Goal: Task Accomplishment & Management: Use online tool/utility

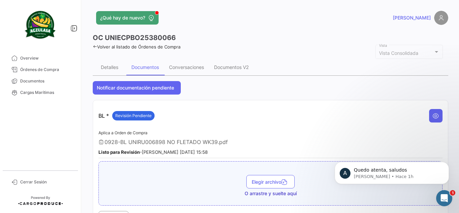
click at [181, 16] on div "¿Qué hay de nuevo?" at bounding box center [190, 17] width 195 height 13
click at [225, 29] on app-header "¿Qué hay de nuevo? [PERSON_NAME]" at bounding box center [270, 22] width 355 height 22
click at [276, 16] on div "¿Qué hay de nuevo?" at bounding box center [190, 17] width 195 height 13
click at [378, 172] on span "Quedo atenta, saludos" at bounding box center [380, 169] width 53 height 5
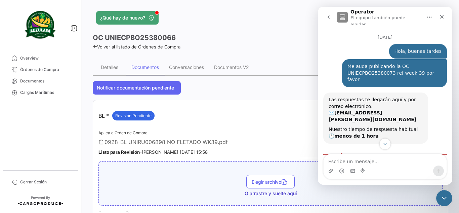
click at [378, 75] on div "Me auda publicando la OC UNIECPBO25380073 ref week 39 por favor [PERSON_NAME] 1…" at bounding box center [394, 73] width 105 height 28
click at [378, 72] on div "Me auda publicando la OC UNIECPBO25380073 ref week 39 por favor" at bounding box center [394, 73] width 94 height 20
copy div "UNIECPBO25380073"
click at [253, 43] on div "Volver al listado de Órdenes de Compra" at bounding box center [270, 45] width 355 height 7
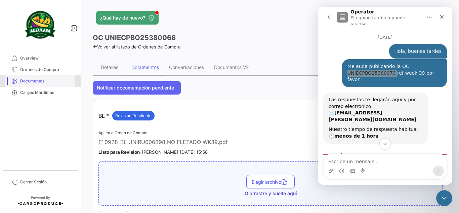
click at [38, 79] on span "Documentos" at bounding box center [46, 81] width 52 height 6
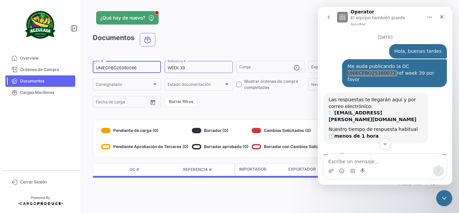
click at [124, 67] on input "UNIECPBO25380066" at bounding box center [127, 67] width 62 height 5
paste input "73"
click at [248, 12] on div "¿Qué hay de nuevo?" at bounding box center [190, 17] width 195 height 13
click at [139, 67] on input "UNIECPBO25380073" at bounding box center [127, 67] width 62 height 5
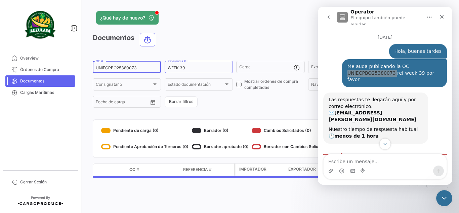
type input "UNIECPBO25380073"
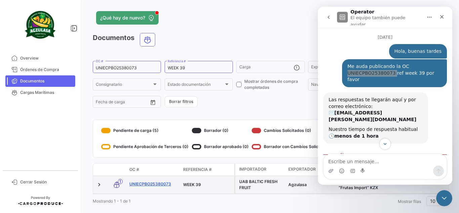
click at [159, 185] on link "UNIECPBO25380073" at bounding box center [153, 184] width 48 height 6
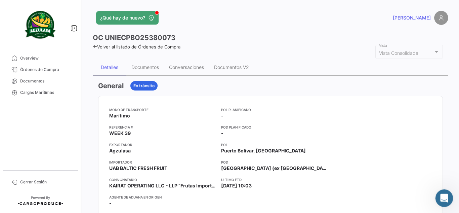
click at [441, 198] on icon "Abrir Intercom Messenger" at bounding box center [443, 196] width 11 height 11
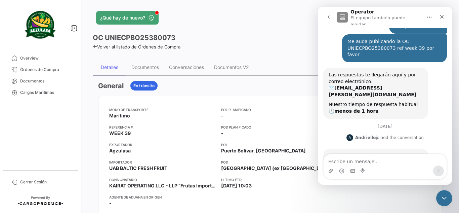
scroll to position [70, 0]
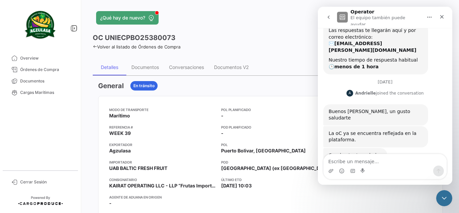
click at [362, 159] on textarea "Escribe un mensaje..." at bounding box center [384, 159] width 123 height 11
type textarea "m"
type textarea "Notado, muchas gracias! Buen dia!"
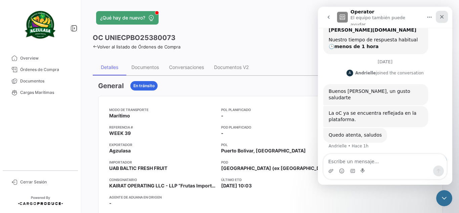
click at [442, 18] on div "Cerrar" at bounding box center [442, 17] width 12 height 12
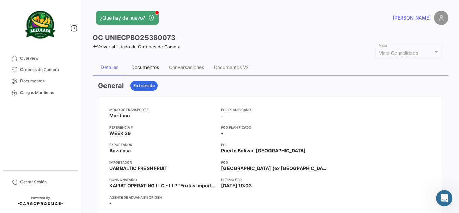
click at [146, 67] on div "Documentos" at bounding box center [145, 67] width 28 height 6
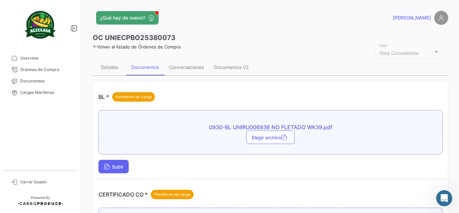
click at [120, 166] on span "Subir" at bounding box center [113, 167] width 19 height 6
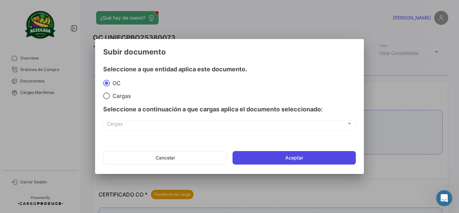
click at [269, 161] on button "Aceptar" at bounding box center [293, 157] width 123 height 13
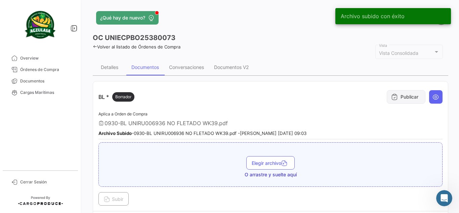
click at [391, 98] on icon at bounding box center [394, 96] width 7 height 7
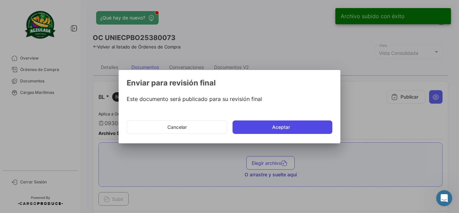
click at [277, 123] on button "Aceptar" at bounding box center [282, 126] width 100 height 13
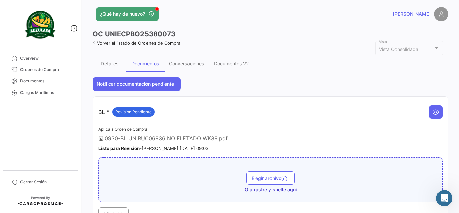
scroll to position [0, 0]
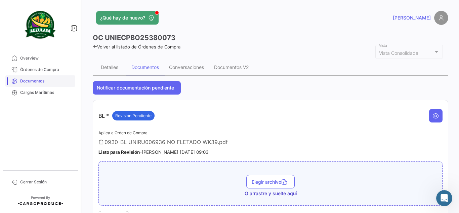
click at [40, 81] on span "Documentos" at bounding box center [46, 81] width 52 height 6
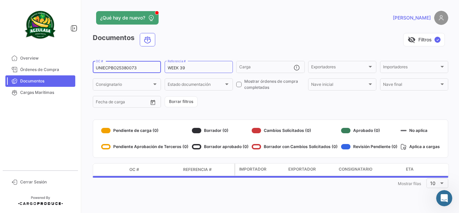
click at [127, 66] on input "UNIECPBO25380073" at bounding box center [127, 67] width 62 height 5
paste input "6"
type input "UNIECPBO25380063"
click at [200, 37] on div "visibility_off Filtros ✓" at bounding box center [304, 39] width 287 height 13
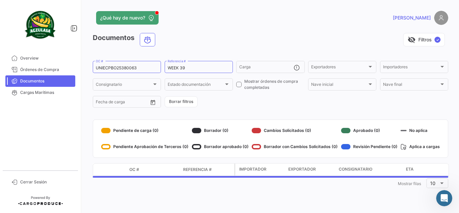
click at [268, 18] on div "¿Qué hay de nuevo?" at bounding box center [190, 17] width 195 height 13
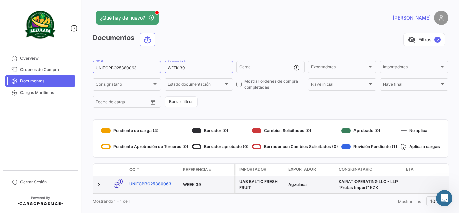
click at [165, 184] on link "UNIECPBO25380063" at bounding box center [153, 184] width 48 height 6
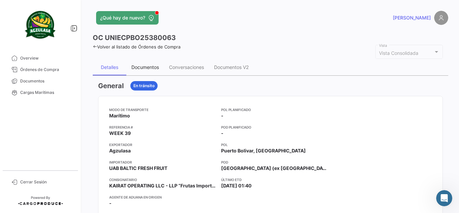
click at [155, 63] on div "Documentos" at bounding box center [145, 67] width 38 height 16
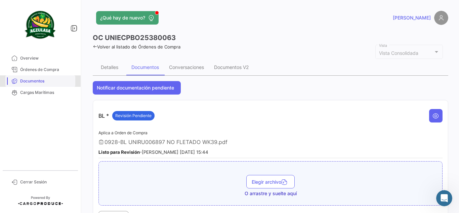
click at [32, 81] on span "Documentos" at bounding box center [46, 81] width 52 height 6
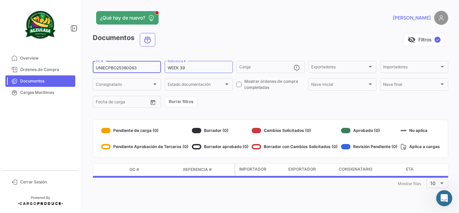
click at [108, 70] on input "UNIECPBO25380063" at bounding box center [127, 67] width 62 height 5
click at [109, 70] on input "UNIECPBO25380063" at bounding box center [127, 67] width 62 height 5
paste input "7"
type input "UNIECPBO25380073"
click at [219, 29] on app-header "¿Qué hay de nuevo? [PERSON_NAME]" at bounding box center [270, 22] width 355 height 22
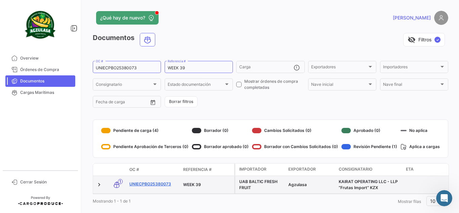
click at [160, 184] on link "UNIECPBO25380073" at bounding box center [153, 184] width 48 height 6
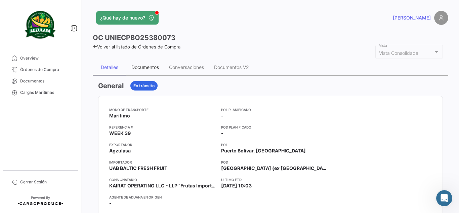
click at [150, 63] on div "Documentos" at bounding box center [145, 67] width 38 height 16
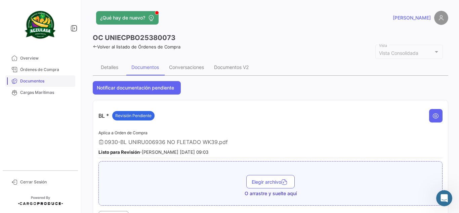
click at [30, 84] on span "Documentos" at bounding box center [46, 81] width 52 height 6
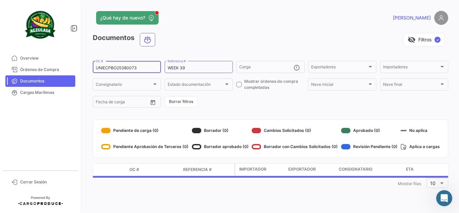
click at [127, 69] on input "UNIECPBO25380073" at bounding box center [127, 67] width 62 height 5
paste input "66"
type input "UNIECPBO25380066"
click at [188, 39] on div "visibility_off Filtros ✓" at bounding box center [304, 39] width 287 height 13
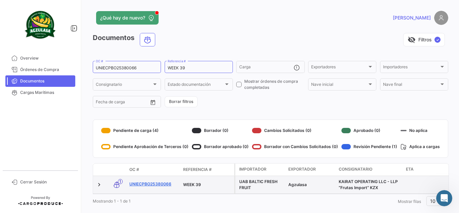
click at [164, 186] on link "UNIECPBO25380066" at bounding box center [153, 184] width 48 height 6
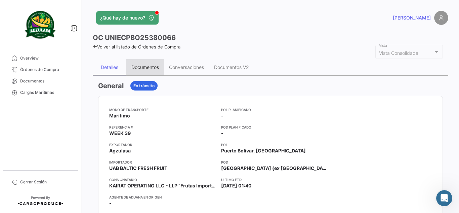
click at [149, 68] on div "Documentos" at bounding box center [145, 67] width 28 height 6
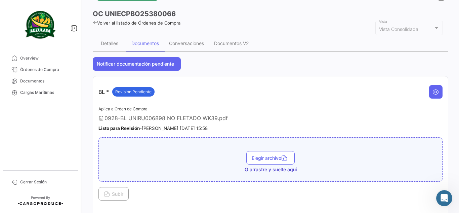
scroll to position [67, 0]
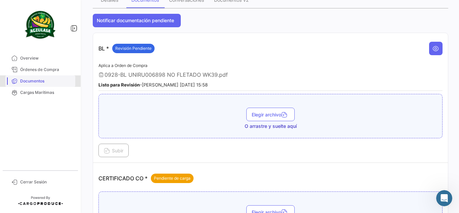
click at [40, 80] on span "Documentos" at bounding box center [46, 81] width 52 height 6
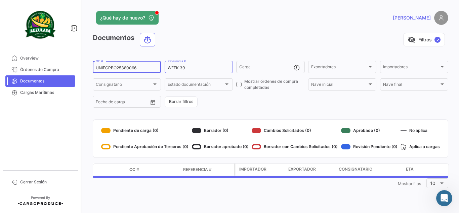
click at [126, 69] on input "UNIECPBO25380066" at bounding box center [127, 67] width 62 height 5
paste input "GYE2538009"
type input "UNIECGYE25380096"
click at [191, 26] on app-header "¿Qué hay de nuevo? [PERSON_NAME]" at bounding box center [270, 22] width 355 height 22
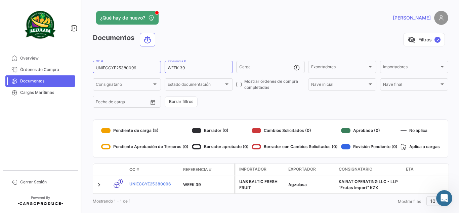
scroll to position [16, 0]
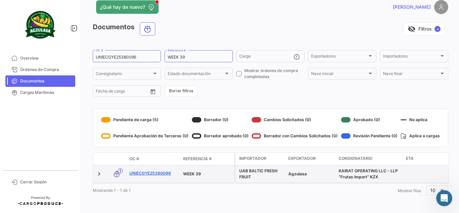
click at [146, 170] on link "UNIECGYE25380096" at bounding box center [153, 173] width 48 height 6
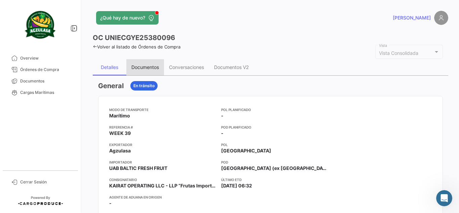
click at [143, 65] on div "Documentos" at bounding box center [145, 67] width 28 height 6
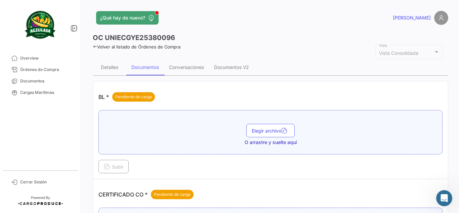
click at [218, 36] on div "OC UNIECGYE25380096" at bounding box center [270, 37] width 355 height 9
click at [222, 22] on div "¿Qué hay de nuevo?" at bounding box center [190, 17] width 195 height 13
click at [199, 23] on div "¿Qué hay de nuevo?" at bounding box center [190, 17] width 195 height 13
click at [242, 37] on div "OC UNIECGYE25380096" at bounding box center [270, 37] width 355 height 9
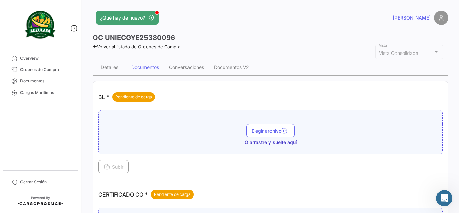
click at [152, 40] on h3 "OC UNIECGYE25380096" at bounding box center [134, 37] width 82 height 9
copy h3 "UNIECGYE25380096"
click at [38, 78] on span "Documentos" at bounding box center [46, 81] width 52 height 6
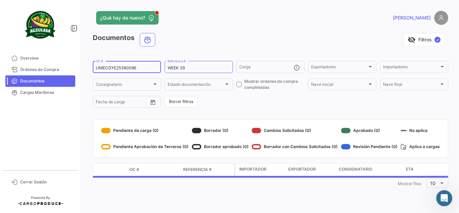
click at [120, 69] on input "UNIECGYE25380096" at bounding box center [127, 67] width 62 height 5
paste input "PBO25390044"
type input "UNIECPBO25390044"
click at [182, 39] on div "visibility_off Filtros ✓" at bounding box center [304, 39] width 287 height 13
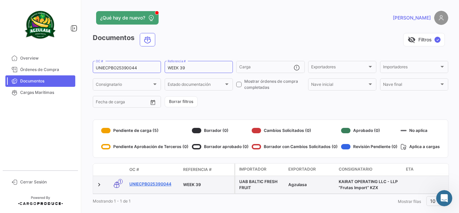
click at [167, 183] on link "UNIECPBO25390044" at bounding box center [153, 184] width 48 height 6
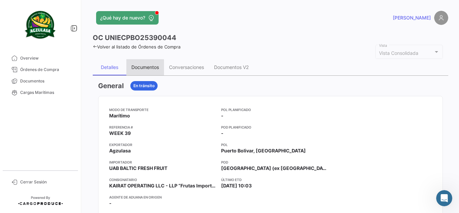
click at [146, 74] on div "Documentos" at bounding box center [145, 67] width 38 height 16
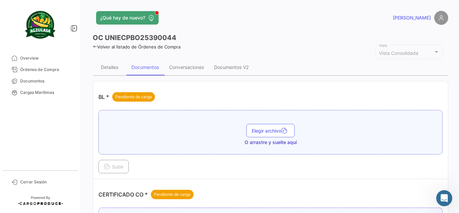
click at [236, 41] on div "OC UNIECPBO25390044" at bounding box center [270, 37] width 355 height 9
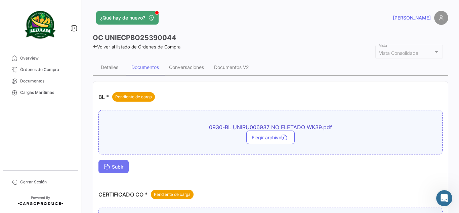
click at [125, 165] on button "Subir" at bounding box center [113, 166] width 30 height 13
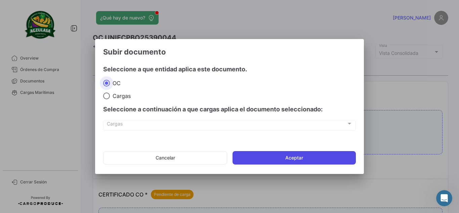
drag, startPoint x: 264, startPoint y: 153, endPoint x: 270, endPoint y: 156, distance: 6.9
click at [264, 154] on button "Aceptar" at bounding box center [293, 157] width 123 height 13
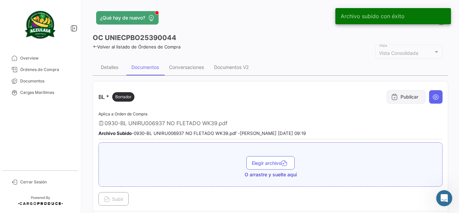
click at [392, 96] on icon at bounding box center [394, 96] width 7 height 7
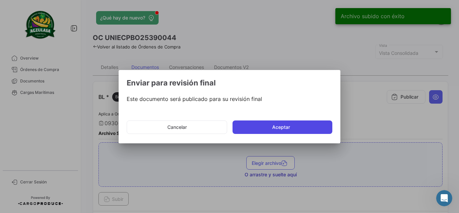
click at [290, 124] on button "Aceptar" at bounding box center [282, 126] width 100 height 13
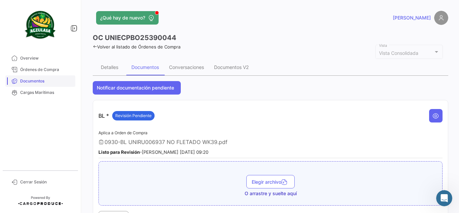
click at [41, 82] on span "Documentos" at bounding box center [46, 81] width 52 height 6
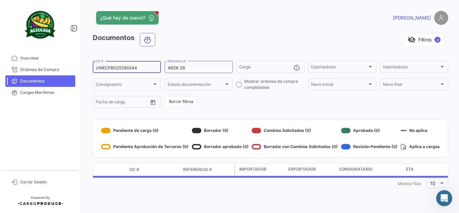
click at [121, 69] on input "UNIECPBO25390044" at bounding box center [127, 67] width 62 height 5
paste input "GYE25390008"
type input "UNIECGYE25390008"
click at [188, 38] on div "visibility_off Filtros ✓" at bounding box center [304, 39] width 287 height 13
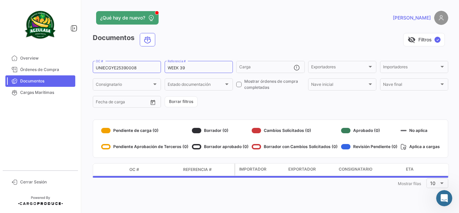
click at [200, 30] on app-header "¿Qué hay de nuevo? [PERSON_NAME]" at bounding box center [270, 22] width 355 height 22
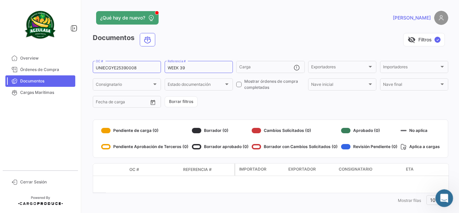
click at [445, 195] on icon "Abrir Intercom Messenger" at bounding box center [443, 196] width 11 height 11
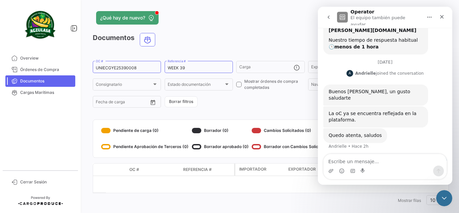
scroll to position [90, 0]
click at [365, 162] on textarea "Escribe un mensaje..." at bounding box center [384, 159] width 123 height 11
type textarea "P"
click at [419, 160] on textarea "Por favor, me puede ayudar registrando la orden" at bounding box center [384, 159] width 123 height 11
click at [420, 160] on textarea "Por favor, me puede ayudar registrando la orden" at bounding box center [384, 159] width 123 height 11
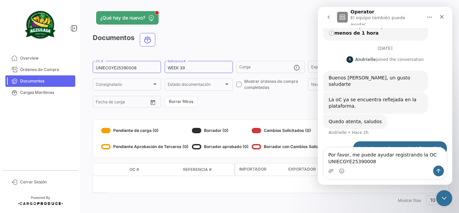
scroll to position [97, 0]
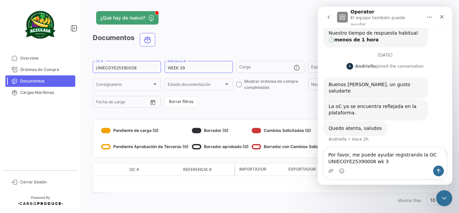
type textarea "Por favor, me puede ayudar registrando la OC UNIECGYE25390008 wk 39"
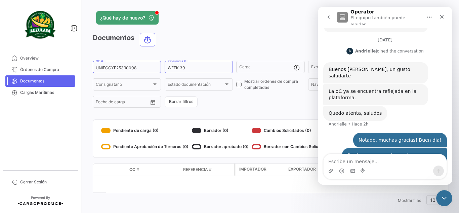
click at [236, 57] on app-list-header "Documentos visibility_off Filtros ✓ UNIECGYE25390008 OC # WEEK 39 Referencia # …" at bounding box center [270, 71] width 355 height 76
